Goal: Task Accomplishment & Management: Manage account settings

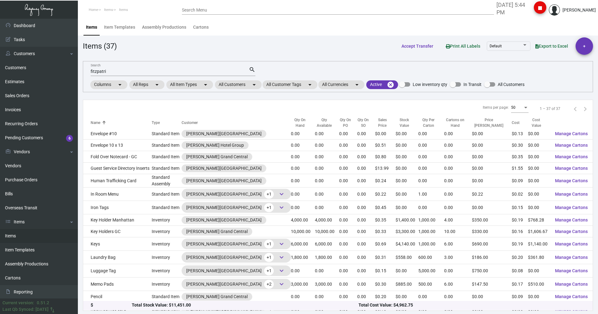
scroll to position [187, 0]
click at [110, 70] on input "fitzpatri" at bounding box center [170, 71] width 158 height 5
click at [109, 70] on input "fitzpatri" at bounding box center [170, 71] width 158 height 5
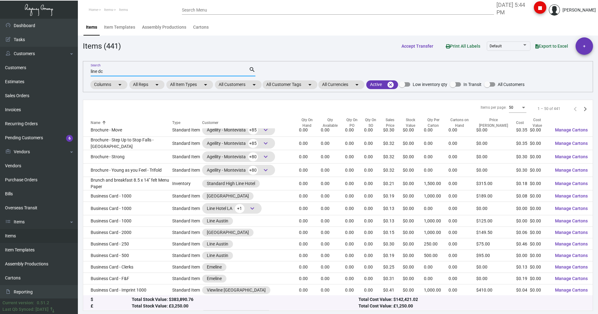
scroll to position [434, 0]
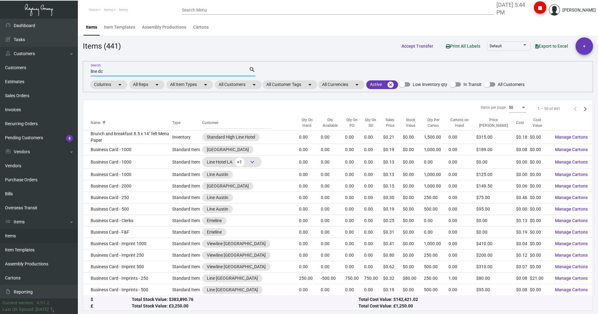
click at [111, 74] on input "line dc" at bounding box center [170, 71] width 158 height 5
type input "line dc key"
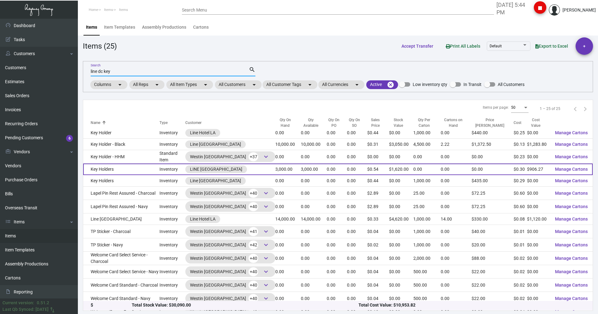
scroll to position [107, 0]
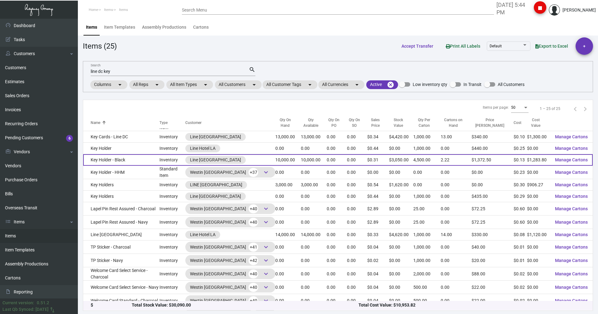
click at [105, 160] on td "Key Holder - Black" at bounding box center [121, 160] width 76 height 12
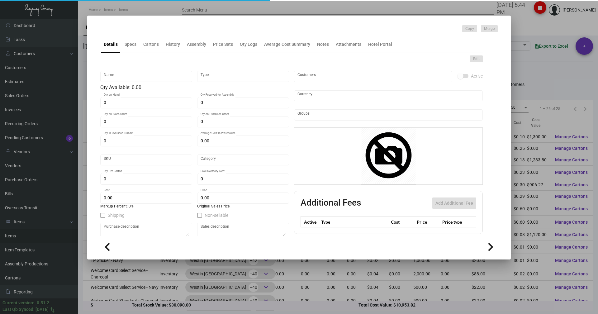
type input "Key Holder - Black"
type input "Inventory"
type input "10,000"
type input "$ 0.17873"
type input "LIDC-Key Holder-46"
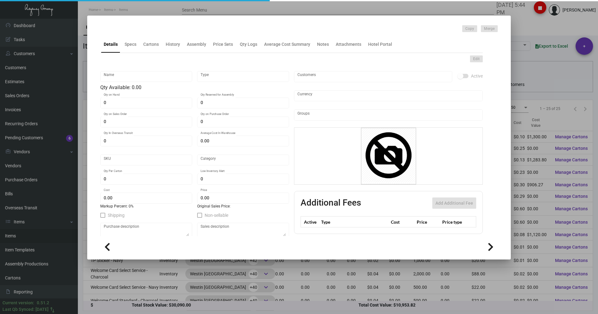
type input "Standard"
type input "4,500"
type input "$ 0.12838"
type input "$ 0.305"
checkbox input "true"
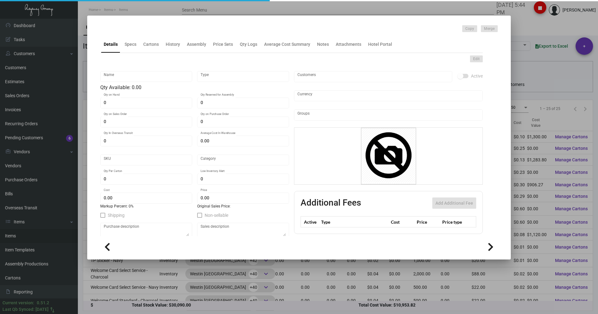
checkbox input "true"
type input "United States Dollar $"
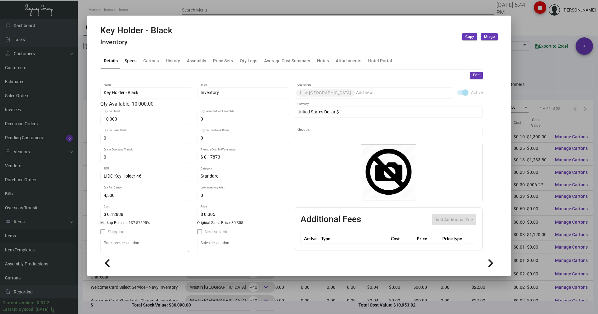
click at [132, 59] on div "Specs" at bounding box center [131, 60] width 12 height 7
